Goal: Navigation & Orientation: Go to known website

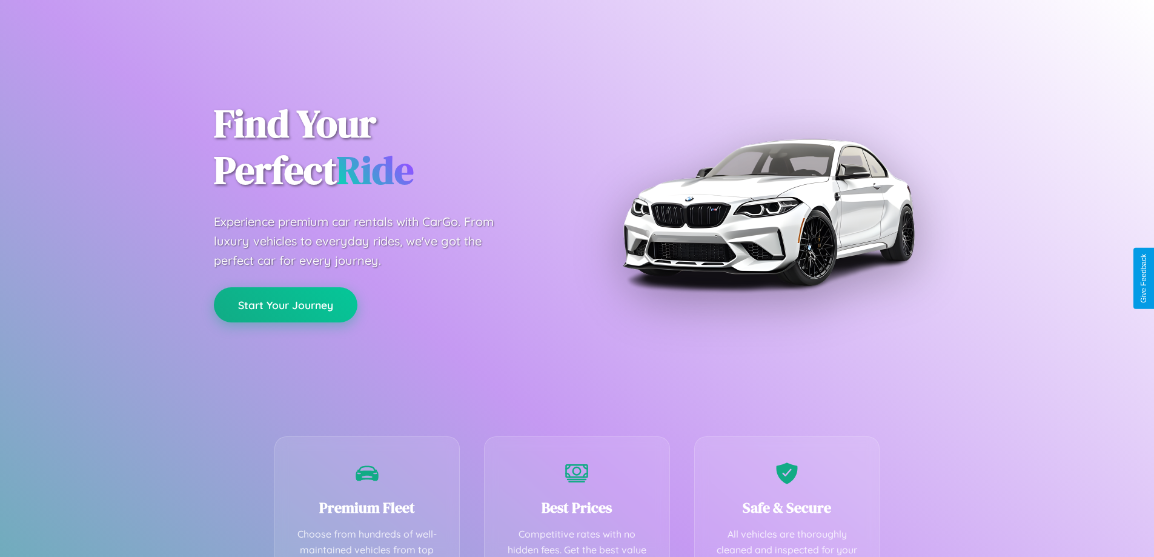
click at [285, 305] on button "Start Your Journey" at bounding box center [286, 304] width 144 height 35
click at [285, 304] on button "Start Your Journey" at bounding box center [286, 304] width 144 height 35
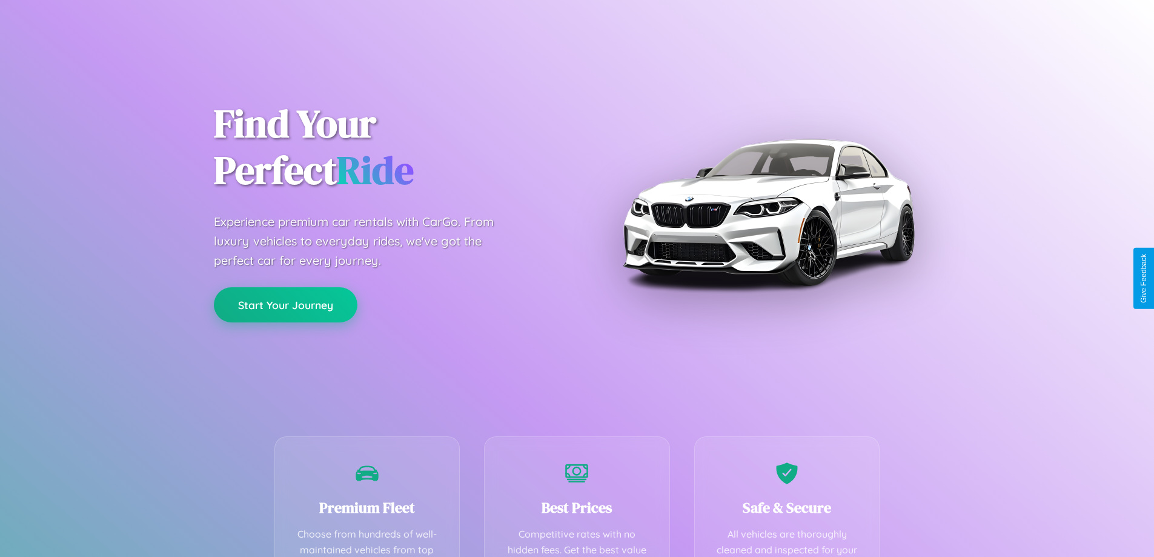
click at [285, 304] on button "Start Your Journey" at bounding box center [286, 304] width 144 height 35
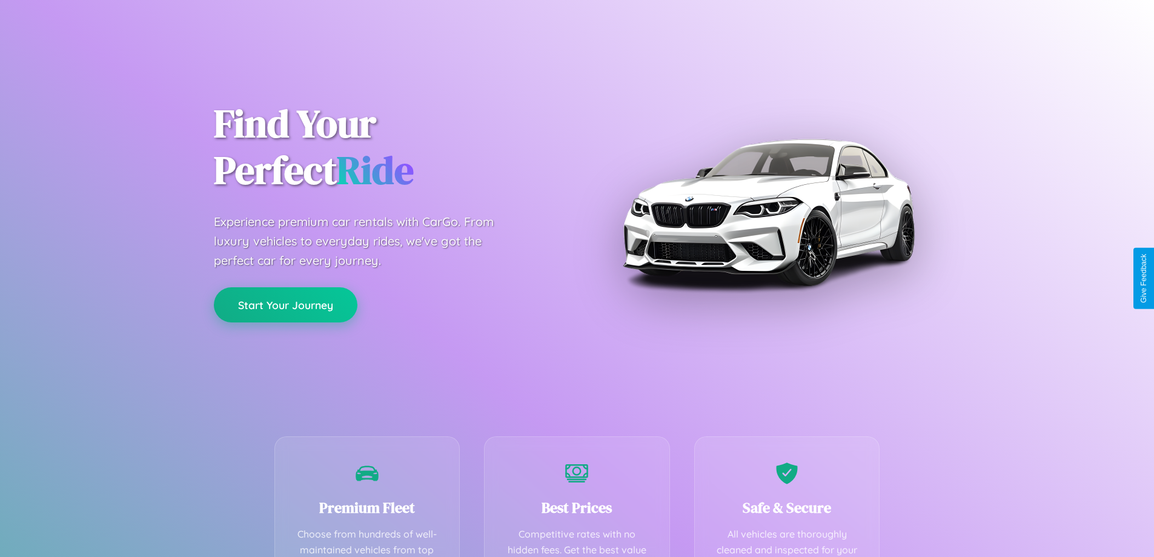
click at [285, 304] on button "Start Your Journey" at bounding box center [286, 304] width 144 height 35
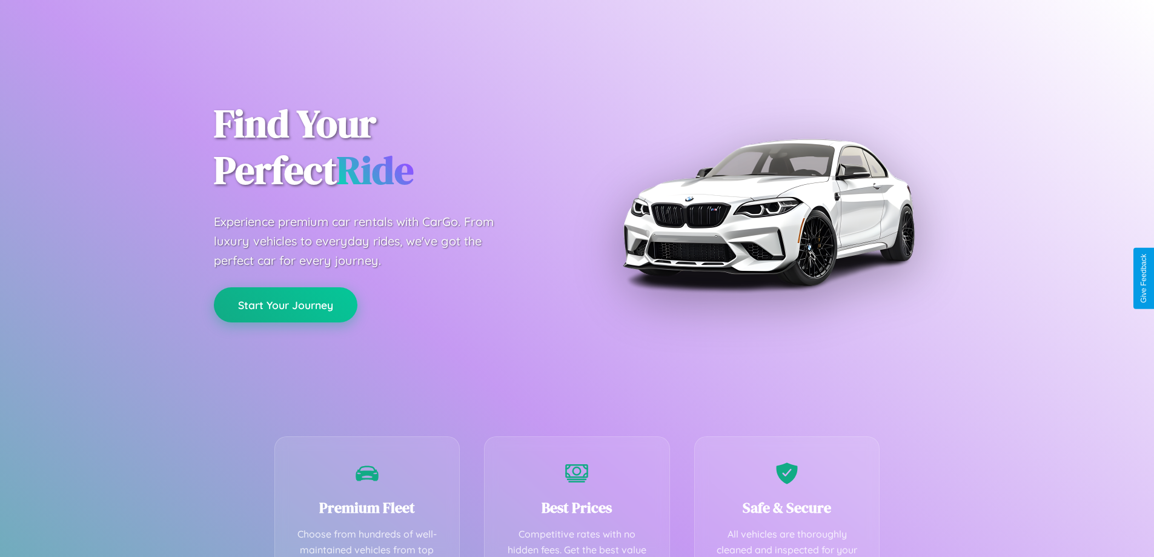
click at [285, 304] on button "Start Your Journey" at bounding box center [286, 304] width 144 height 35
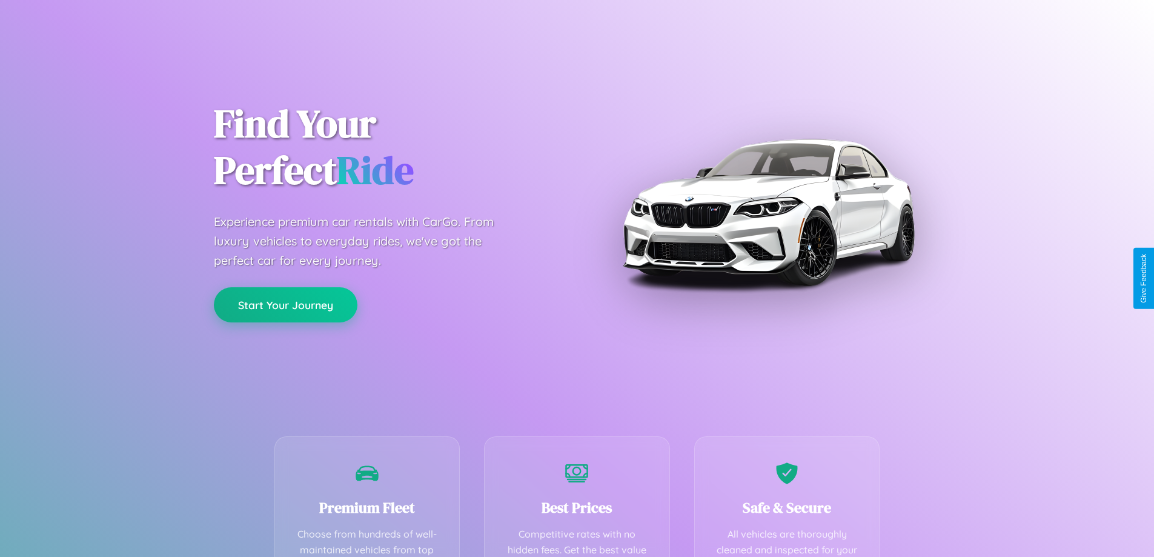
click at [285, 304] on button "Start Your Journey" at bounding box center [286, 304] width 144 height 35
